Goal: Information Seeking & Learning: Learn about a topic

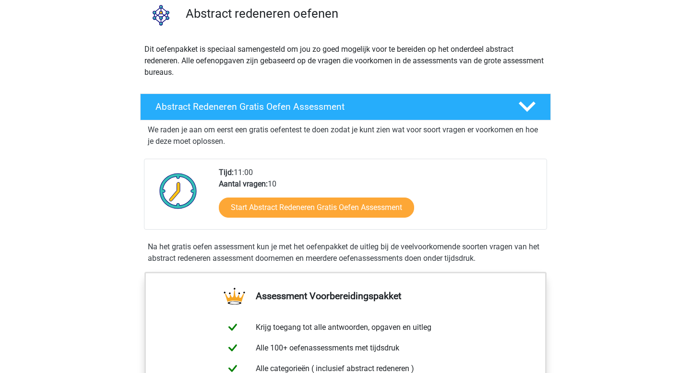
scroll to position [184, 0]
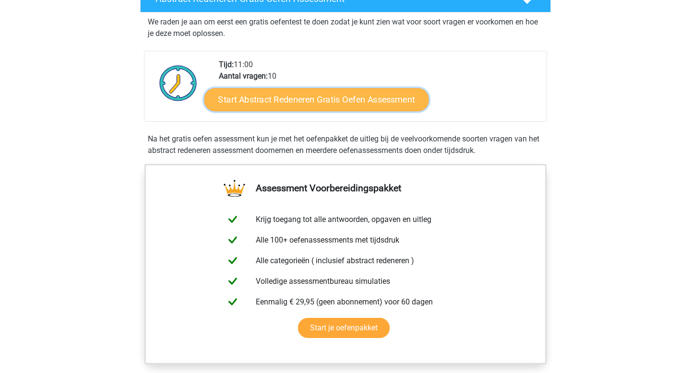
click at [294, 92] on link "Start Abstract Redeneren Gratis Oefen Assessment" at bounding box center [316, 99] width 225 height 23
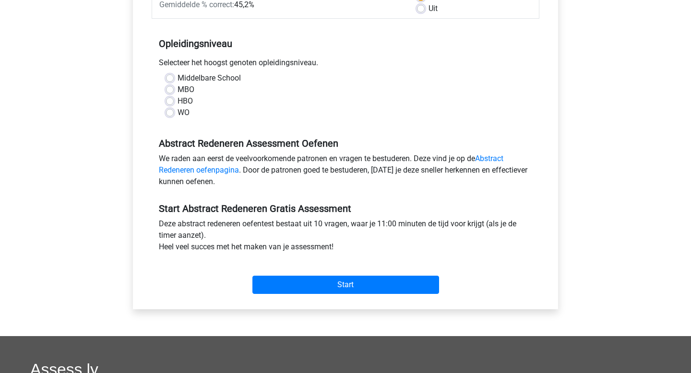
scroll to position [170, 0]
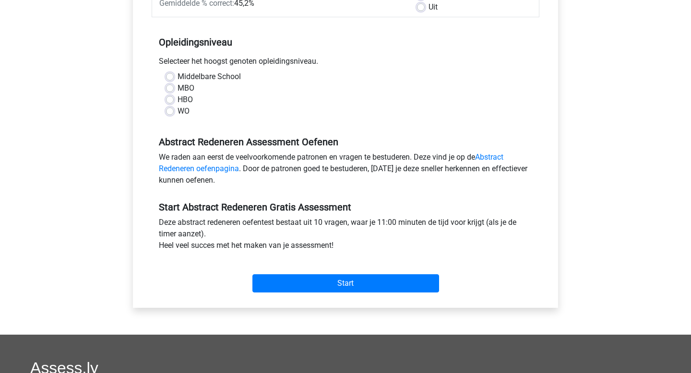
click at [178, 111] on label "WO" at bounding box center [184, 112] width 12 height 12
click at [171, 111] on input "WO" at bounding box center [170, 111] width 8 height 10
radio input "true"
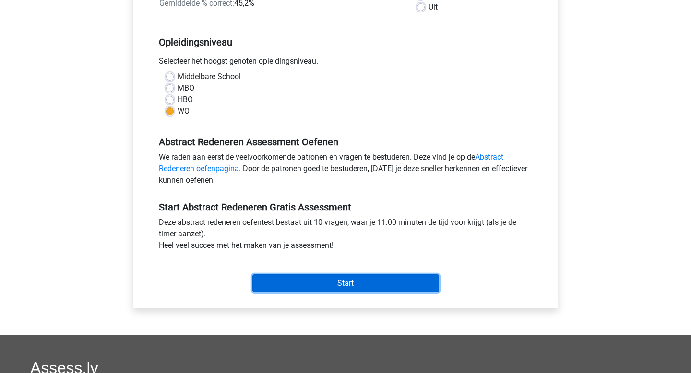
click at [280, 275] on input "Start" at bounding box center [345, 284] width 187 height 18
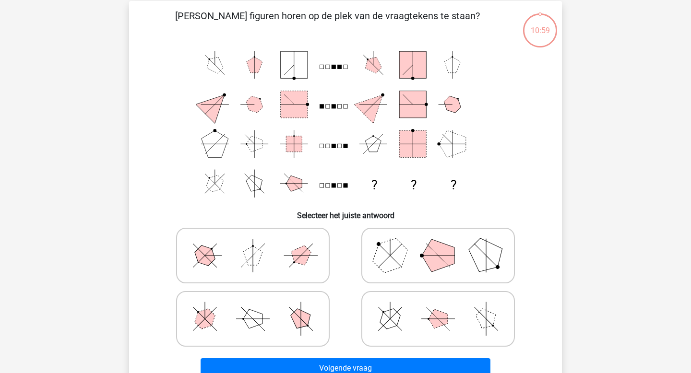
scroll to position [44, 0]
click at [430, 269] on icon at bounding box center [438, 255] width 144 height 48
click at [438, 243] on input "radio" at bounding box center [441, 240] width 6 height 6
radio input "true"
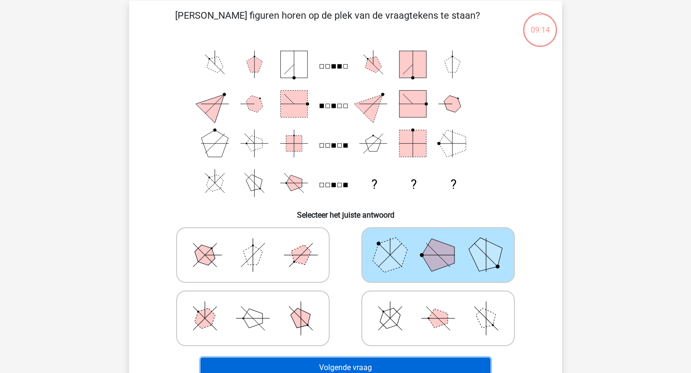
click at [375, 364] on button "Volgende vraag" at bounding box center [346, 368] width 290 height 20
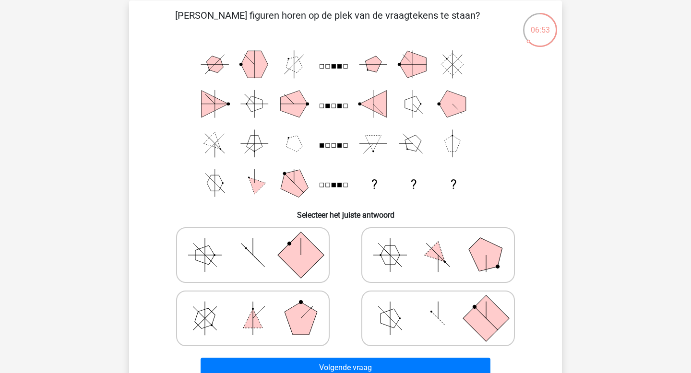
click at [337, 91] on icon "? ? ?" at bounding box center [345, 124] width 387 height 158
click at [429, 317] on icon at bounding box center [438, 319] width 144 height 48
click at [438, 307] on input "radio" at bounding box center [441, 303] width 6 height 6
radio input "true"
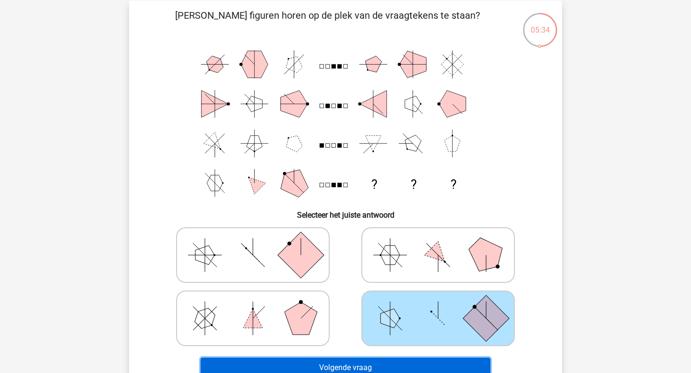
click at [393, 368] on button "Volgende vraag" at bounding box center [346, 368] width 290 height 20
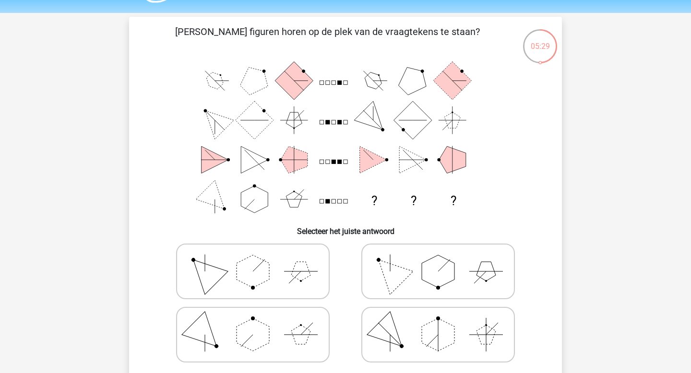
scroll to position [26, 0]
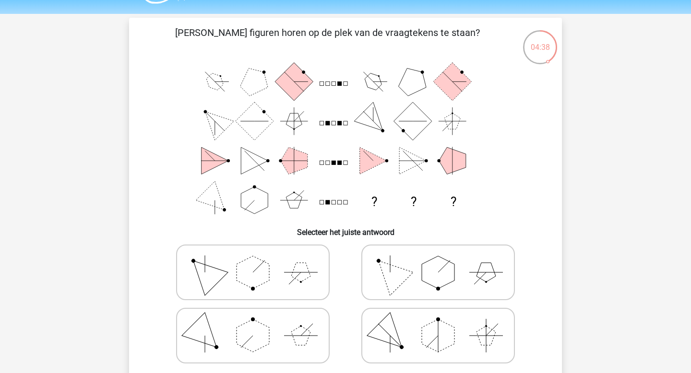
click at [397, 273] on polygon at bounding box center [390, 273] width 46 height 46
click at [438, 261] on input "radio" at bounding box center [441, 257] width 6 height 6
radio input "true"
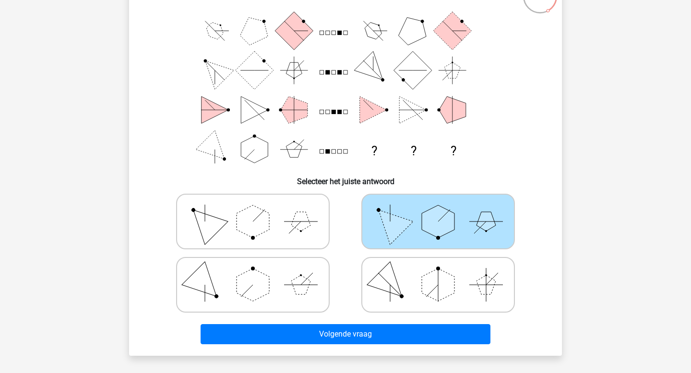
scroll to position [200, 0]
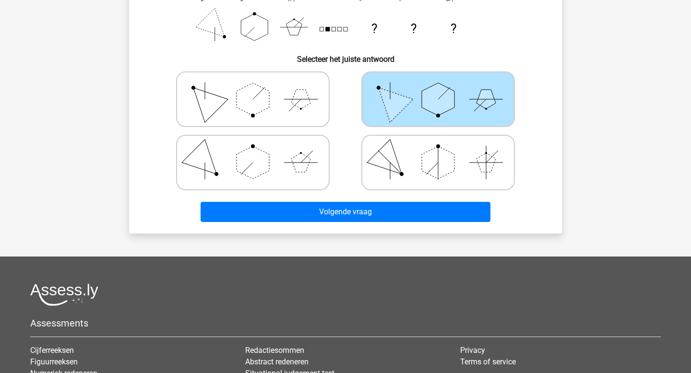
click at [394, 196] on div "Volgende vraag" at bounding box center [345, 210] width 402 height 32
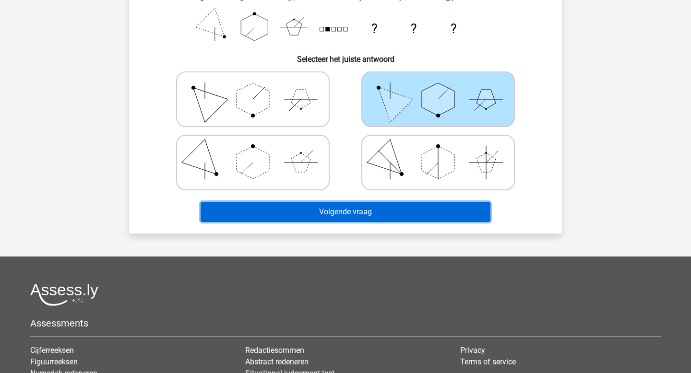
click at [394, 210] on button "Volgende vraag" at bounding box center [346, 212] width 290 height 20
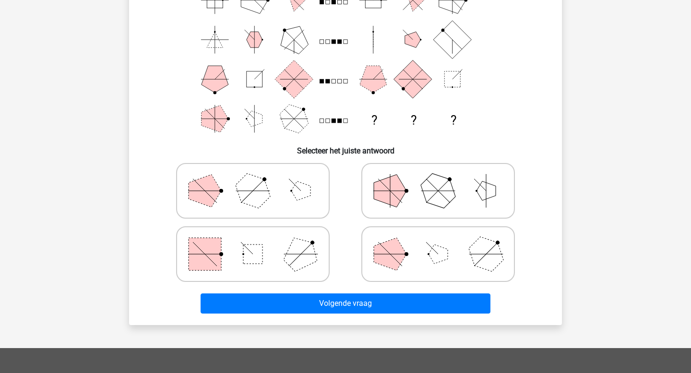
scroll to position [44, 0]
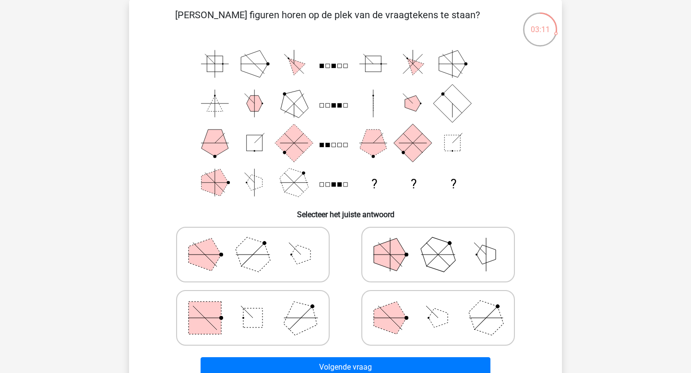
click at [248, 315] on rect at bounding box center [252, 318] width 19 height 19
click at [253, 306] on input "radio" at bounding box center [256, 303] width 6 height 6
radio input "true"
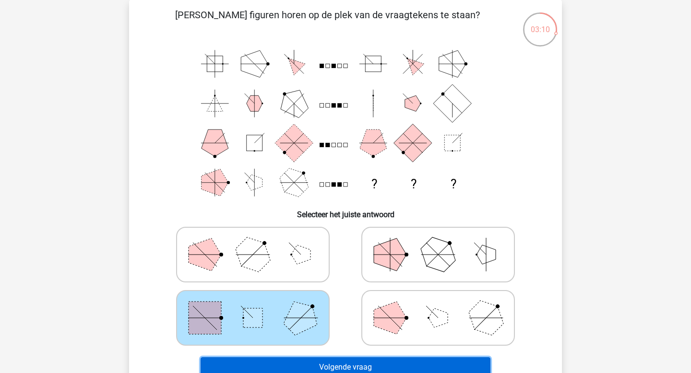
click at [267, 363] on button "Volgende vraag" at bounding box center [346, 368] width 290 height 20
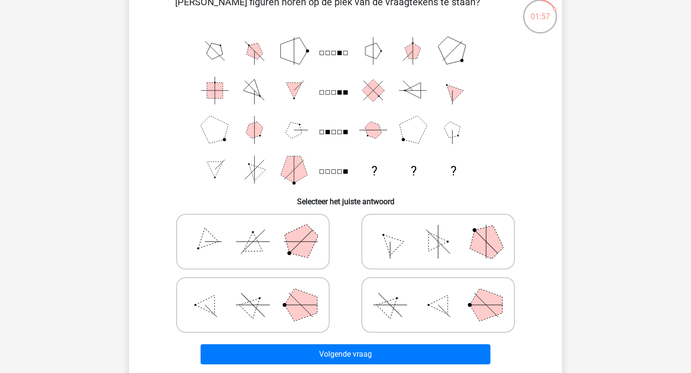
scroll to position [57, 0]
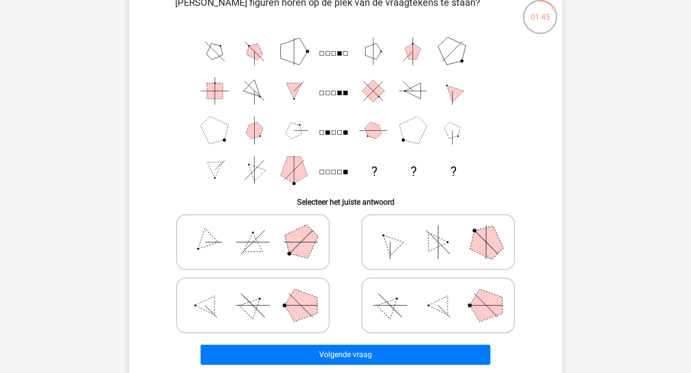
click at [392, 242] on polygon at bounding box center [390, 242] width 27 height 27
click at [438, 230] on input "radio" at bounding box center [441, 227] width 6 height 6
radio input "true"
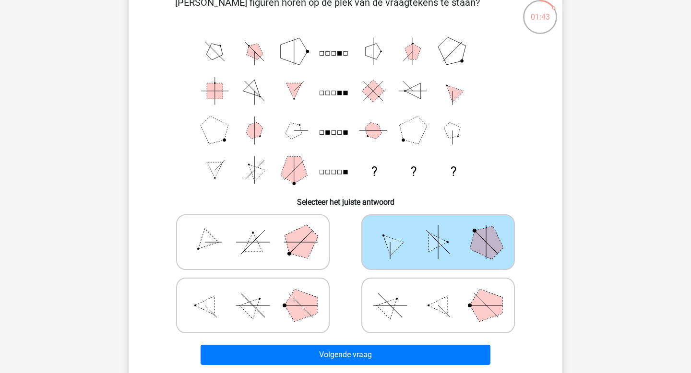
click at [372, 366] on div "Volgende vraag" at bounding box center [345, 357] width 370 height 24
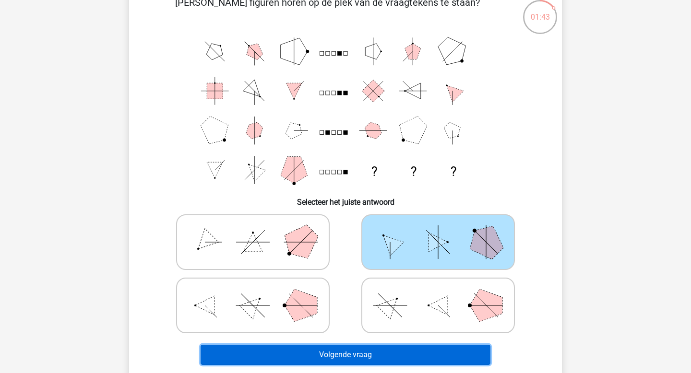
click at [374, 356] on button "Volgende vraag" at bounding box center [346, 355] width 290 height 20
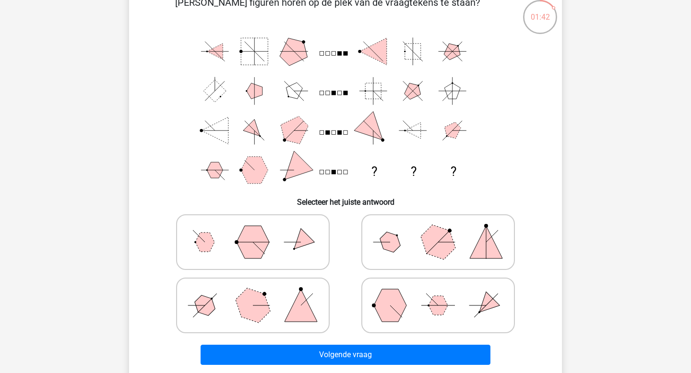
scroll to position [44, 0]
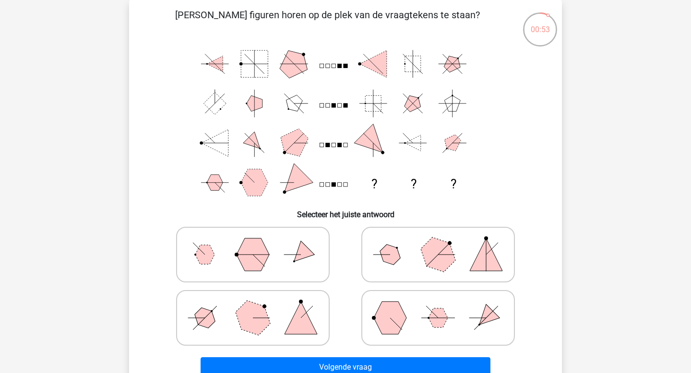
click at [316, 311] on icon at bounding box center [253, 318] width 144 height 48
click at [259, 306] on input "radio" at bounding box center [256, 303] width 6 height 6
radio input "true"
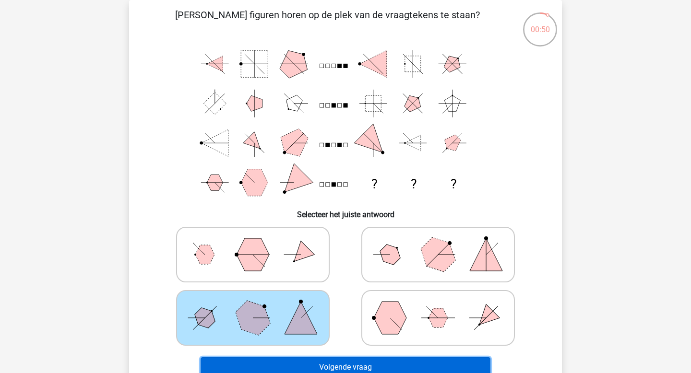
click at [310, 366] on button "Volgende vraag" at bounding box center [346, 368] width 290 height 20
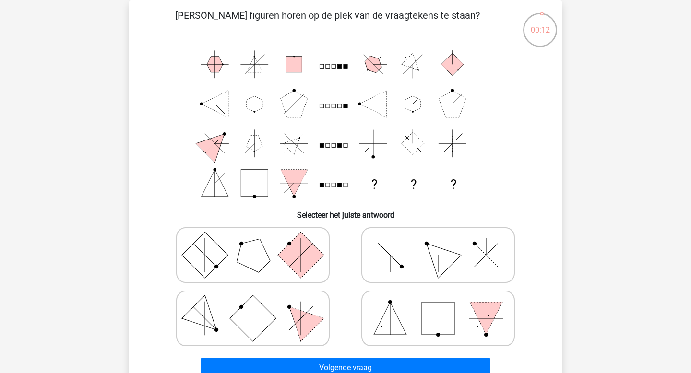
scroll to position [45, 0]
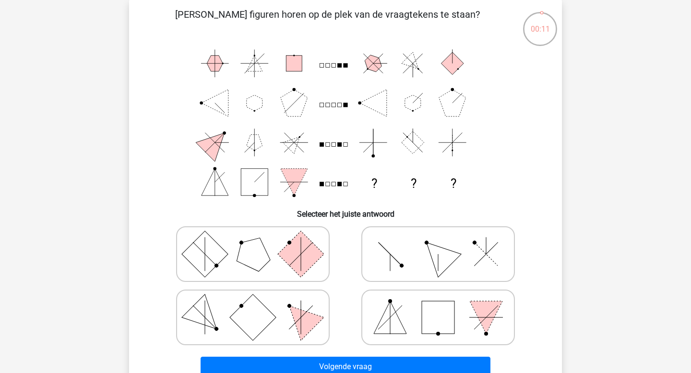
click at [481, 264] on icon at bounding box center [438, 254] width 144 height 48
click at [444, 242] on input "radio" at bounding box center [441, 239] width 6 height 6
radio input "true"
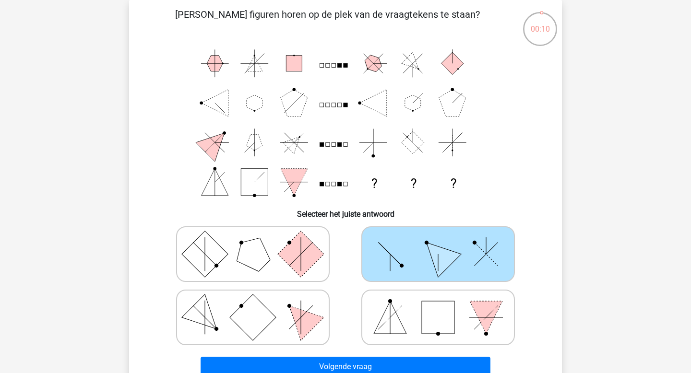
click at [436, 357] on div "Volgende vraag" at bounding box center [345, 365] width 402 height 32
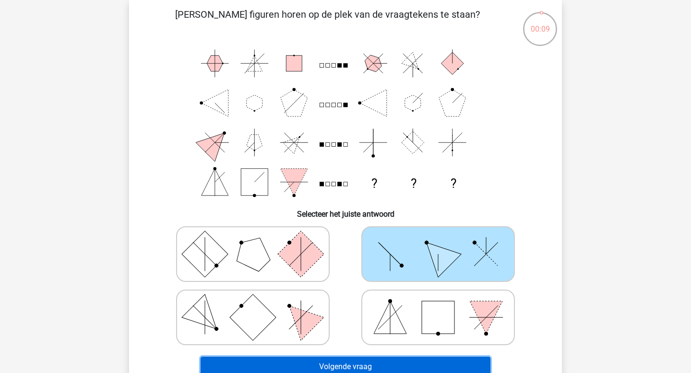
click at [436, 360] on button "Volgende vraag" at bounding box center [346, 367] width 290 height 20
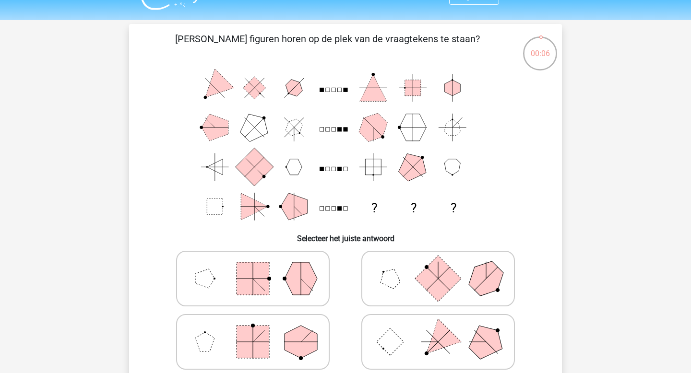
scroll to position [25, 0]
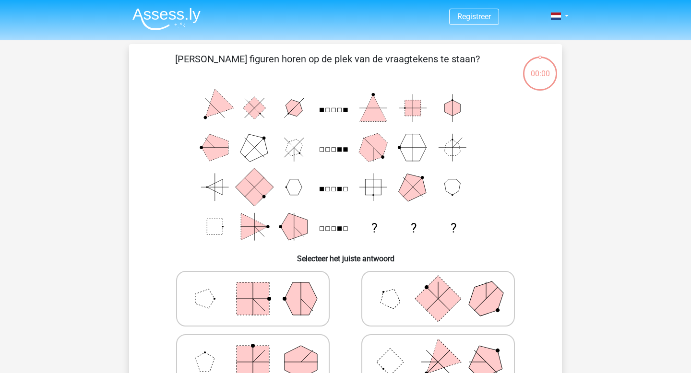
scroll to position [25, 0]
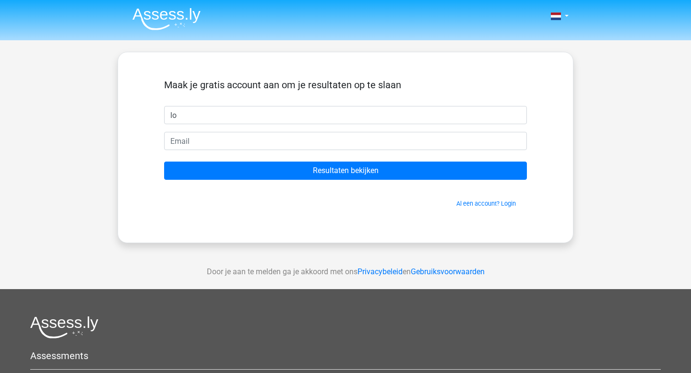
type input "l"
type input "[PERSON_NAME]"
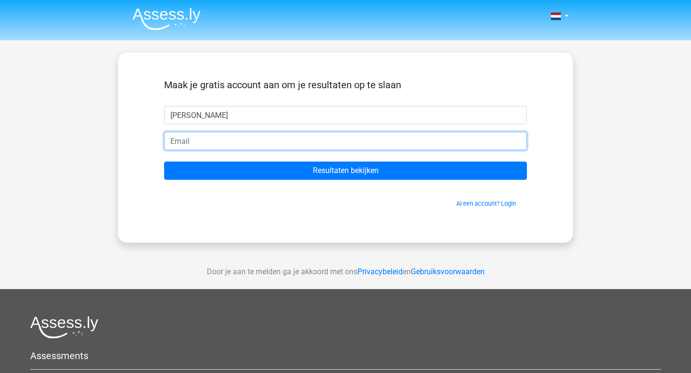
type input "L"
click at [252, 138] on input "loudegr" at bounding box center [345, 141] width 363 height 18
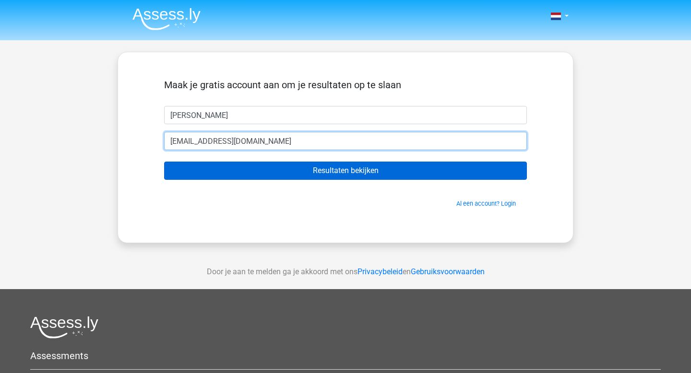
type input "loudegrauwe@gmail.com"
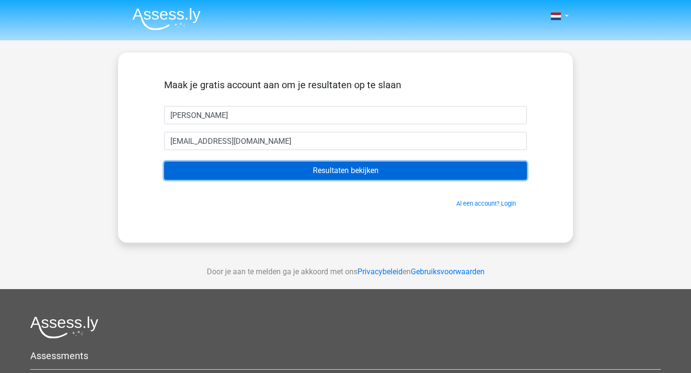
click at [307, 175] on input "Resultaten bekijken" at bounding box center [345, 171] width 363 height 18
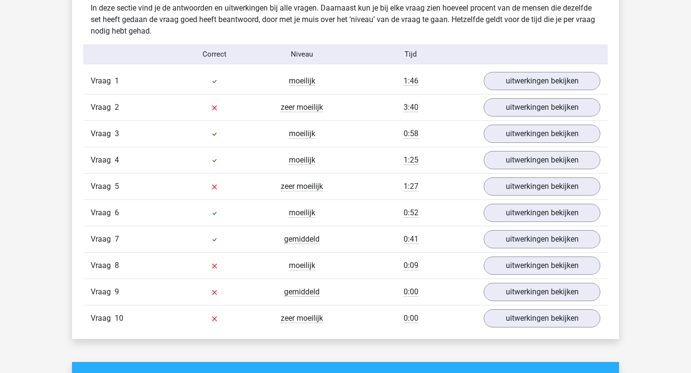
scroll to position [759, 0]
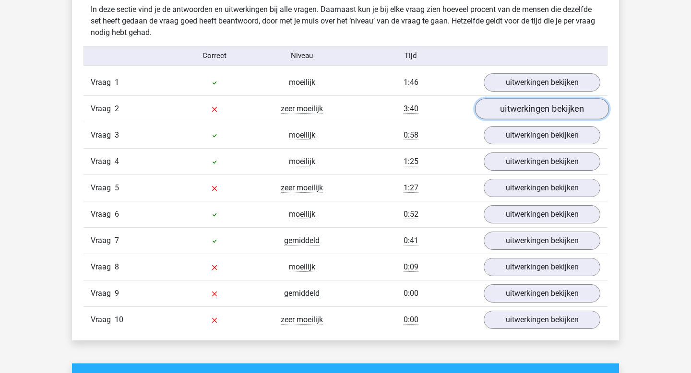
click at [497, 113] on link "uitwerkingen bekijken" at bounding box center [542, 108] width 134 height 21
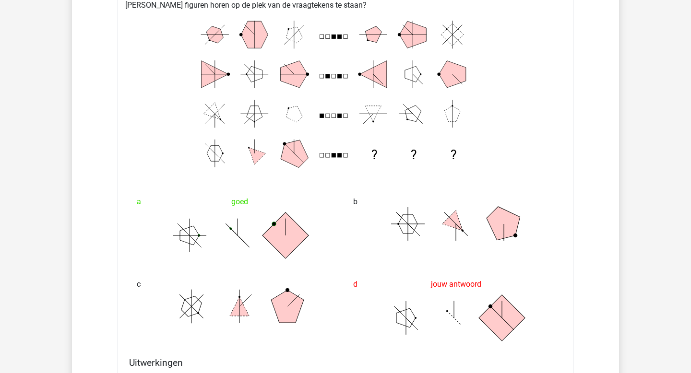
scroll to position [889, 0]
